Goal: Transaction & Acquisition: Purchase product/service

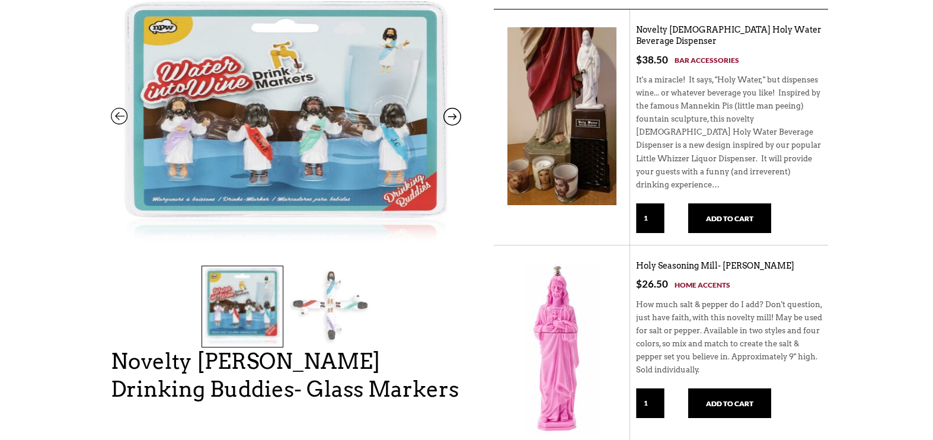
scroll to position [158, 0]
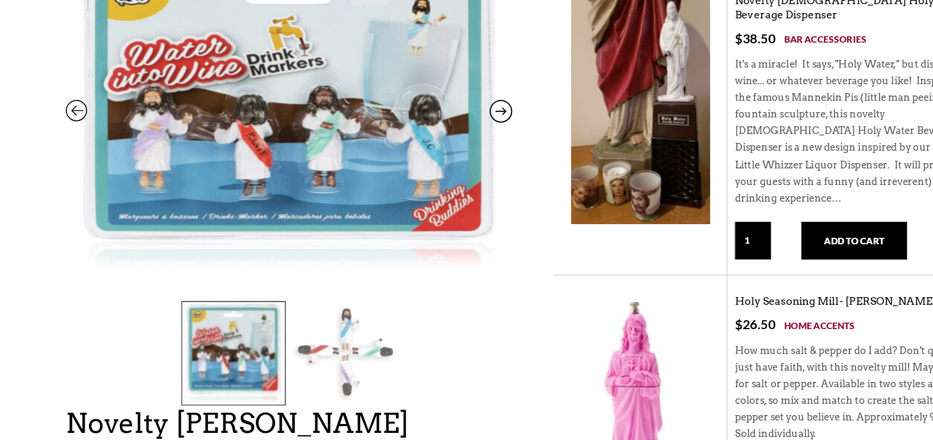
click at [450, 116] on icon at bounding box center [452, 121] width 18 height 15
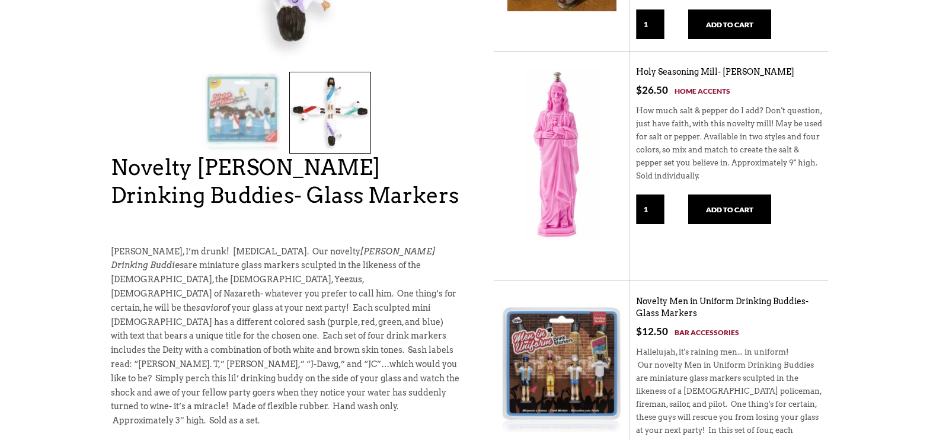
scroll to position [0, 0]
